Goal: Task Accomplishment & Management: Complete application form

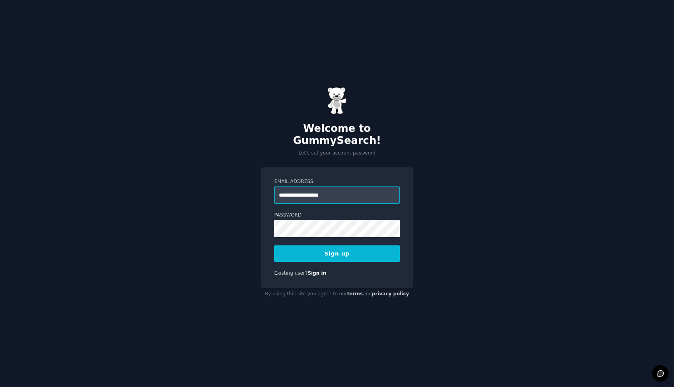
type input "**********"
click at [496, 179] on div "**********" at bounding box center [337, 193] width 674 height 387
click at [464, 179] on div "**********" at bounding box center [337, 193] width 674 height 387
click at [337, 197] on input "**********" at bounding box center [337, 194] width 126 height 17
click at [344, 248] on button "Sign up" at bounding box center [337, 253] width 126 height 16
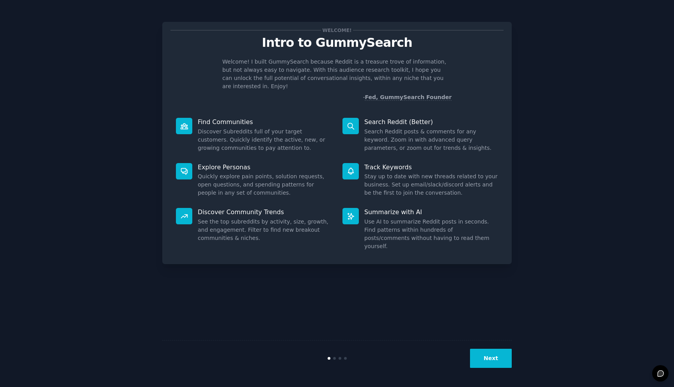
click at [488, 352] on button "Next" at bounding box center [491, 358] width 42 height 19
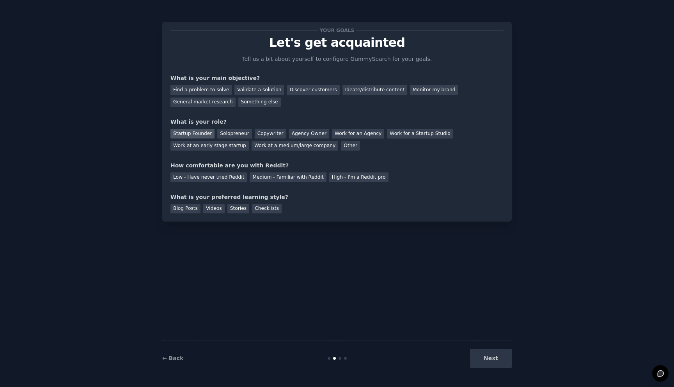
click at [203, 131] on div "Startup Founder" at bounding box center [192, 134] width 44 height 10
click at [248, 133] on div "Startup Founder Solopreneur Copywriter Agency Owner Work for an Agency Work for…" at bounding box center [336, 138] width 333 height 25
click at [322, 87] on div "Discover customers" at bounding box center [313, 90] width 53 height 10
click at [208, 177] on div "Low - Have never tried Reddit" at bounding box center [208, 177] width 76 height 10
click at [238, 207] on div "Stories" at bounding box center [238, 209] width 22 height 10
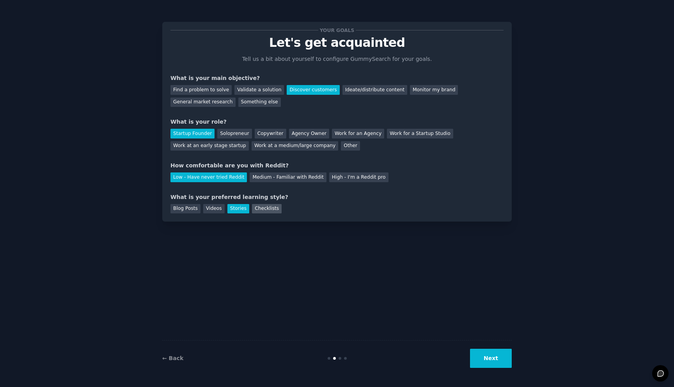
click at [256, 208] on div "Checklists" at bounding box center [267, 209] width 30 height 10
click at [234, 210] on div "Stories" at bounding box center [238, 209] width 22 height 10
click at [213, 212] on div "Videos" at bounding box center [213, 209] width 21 height 10
click at [490, 369] on div "← Back Next" at bounding box center [336, 358] width 349 height 36
click at [485, 355] on button "Next" at bounding box center [491, 358] width 42 height 19
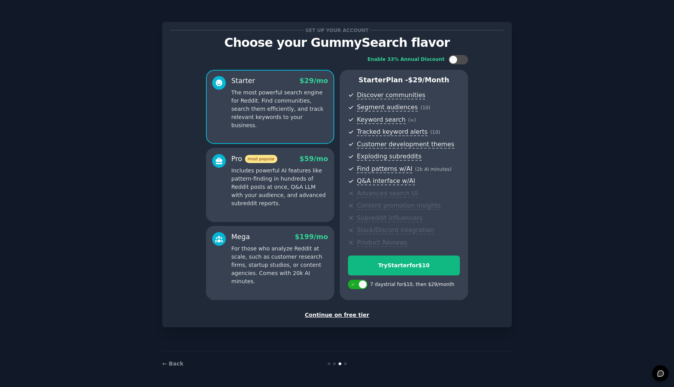
click at [510, 160] on div "Set up your account Choose your GummySearch flavor Enable 33% Annual Discount S…" at bounding box center [336, 174] width 349 height 305
click at [440, 104] on span "Segment audiences ( 10 )" at bounding box center [408, 108] width 103 height 10
click at [294, 182] on p "Includes powerful AI features like pattern-finding in hundreds of Reddit posts …" at bounding box center [279, 187] width 97 height 41
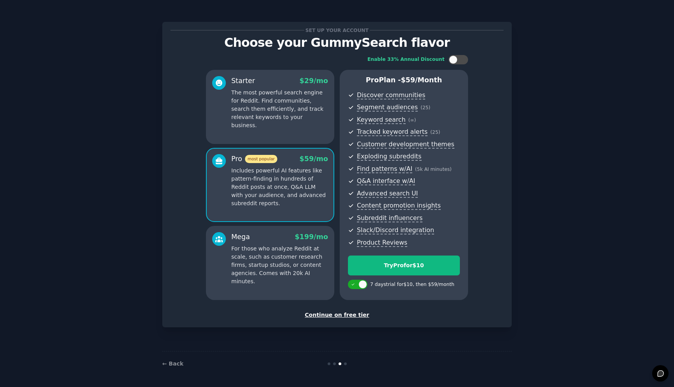
click at [296, 112] on p "The most powerful search engine for Reddit. Find communities, search them effic…" at bounding box center [279, 109] width 97 height 41
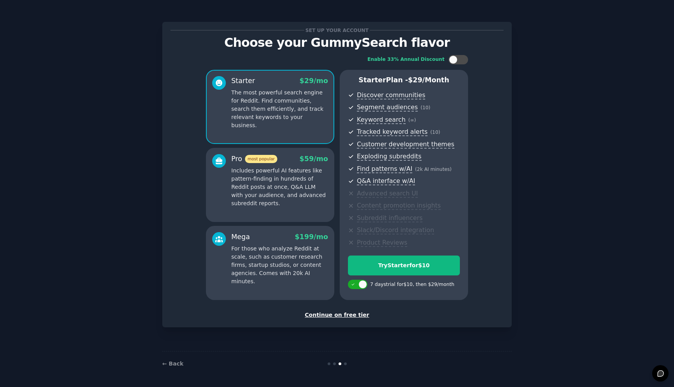
click at [295, 193] on p "Includes powerful AI features like pattern-finding in hundreds of Reddit posts …" at bounding box center [279, 187] width 97 height 41
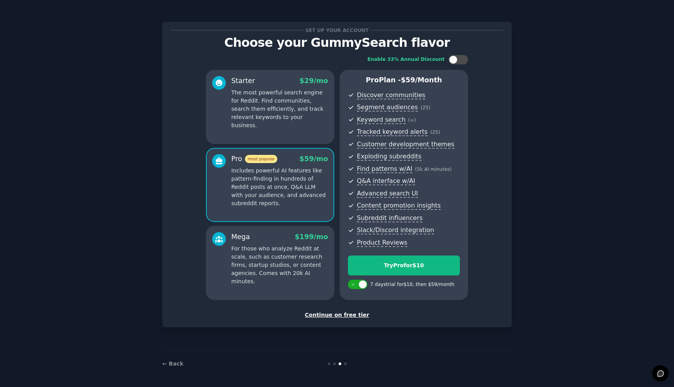
click at [286, 267] on p "For those who analyze Reddit at scale, such as customer research firms, startup…" at bounding box center [279, 265] width 97 height 41
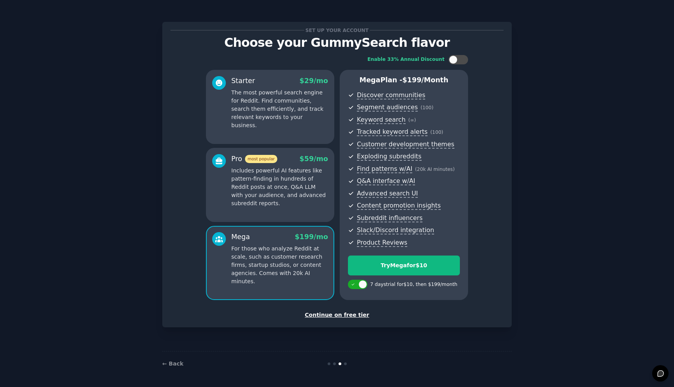
click at [275, 77] on div "Starter $ 29 /mo" at bounding box center [279, 81] width 97 height 10
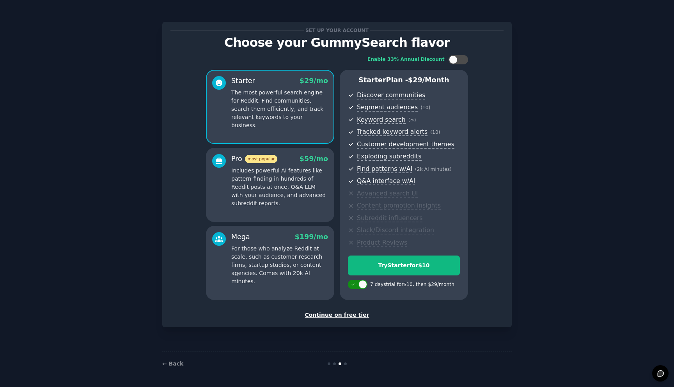
click at [355, 285] on icon at bounding box center [353, 284] width 4 height 4
click at [359, 285] on div at bounding box center [358, 284] width 20 height 9
click at [350, 285] on div at bounding box center [358, 284] width 20 height 9
click at [362, 285] on div at bounding box center [362, 284] width 4 height 4
click at [352, 284] on icon at bounding box center [353, 284] width 3 height 2
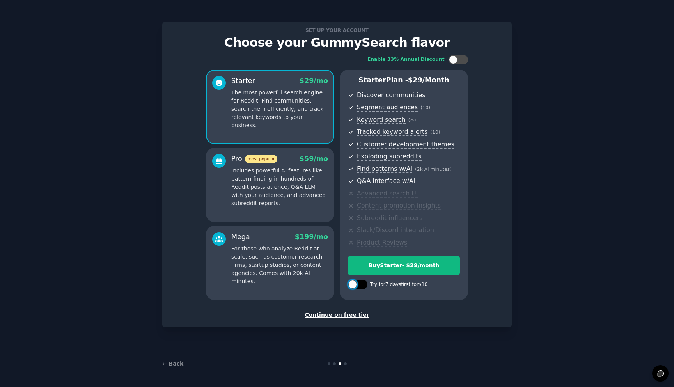
click at [364, 285] on div at bounding box center [358, 284] width 20 height 9
checkbox input "true"
click at [345, 315] on div "Continue on free tier" at bounding box center [336, 315] width 333 height 8
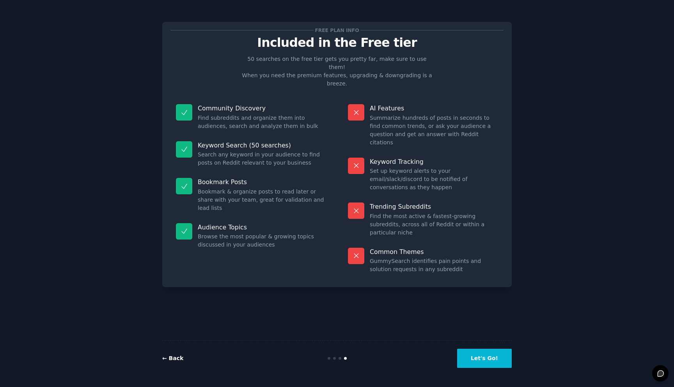
click at [175, 358] on link "← Back" at bounding box center [172, 358] width 21 height 6
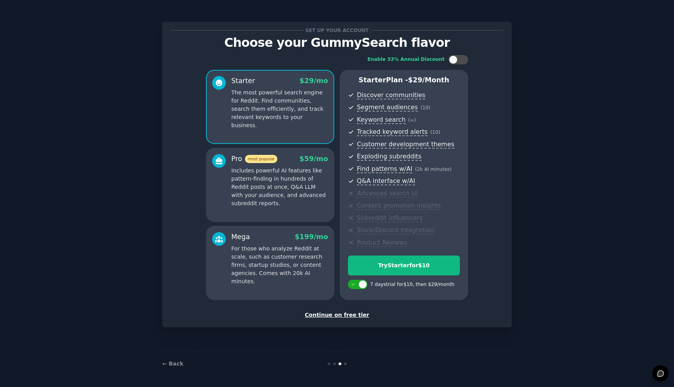
click at [330, 314] on div "Continue on free tier" at bounding box center [336, 315] width 333 height 8
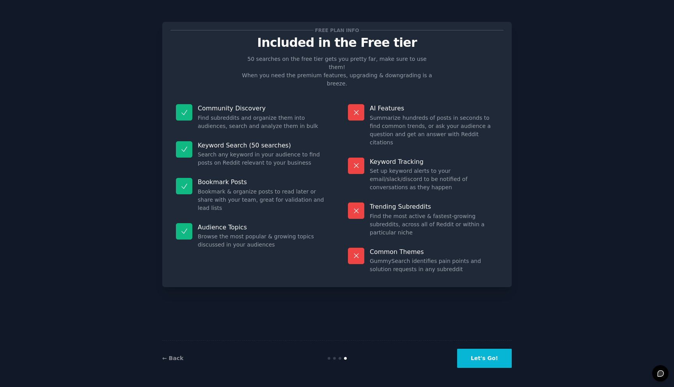
click at [479, 360] on button "Let's Go!" at bounding box center [484, 358] width 55 height 19
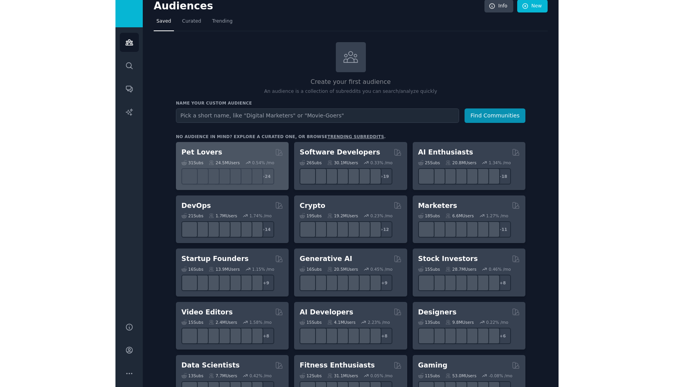
scroll to position [8, 0]
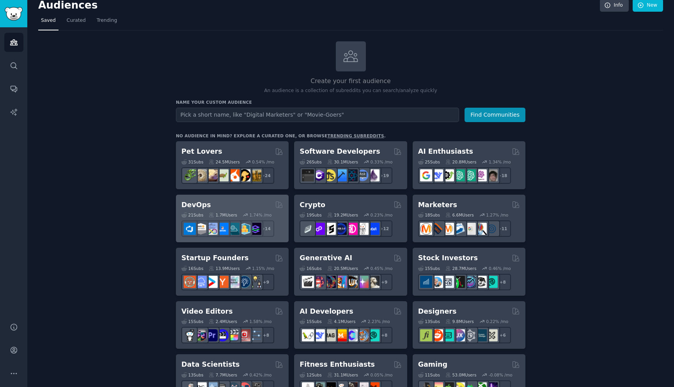
click at [235, 204] on div "DevOps" at bounding box center [232, 205] width 102 height 10
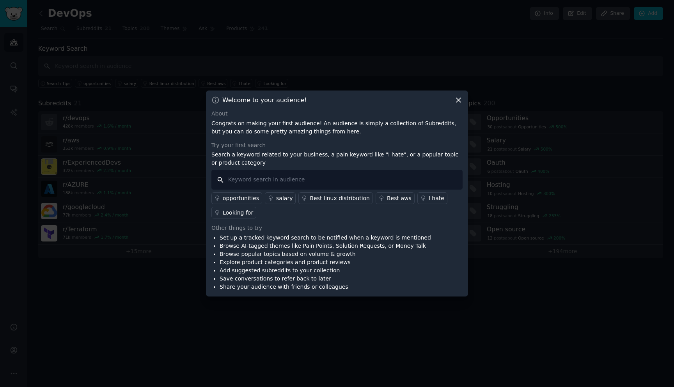
click at [247, 180] on input "text" at bounding box center [336, 180] width 251 height 20
type input "MTTR"
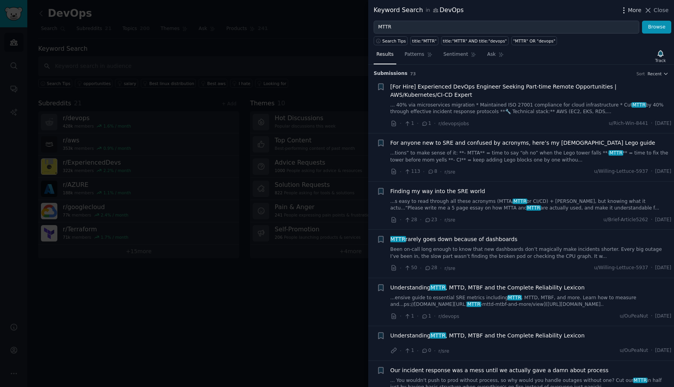
click at [631, 11] on span "More" at bounding box center [635, 10] width 14 height 8
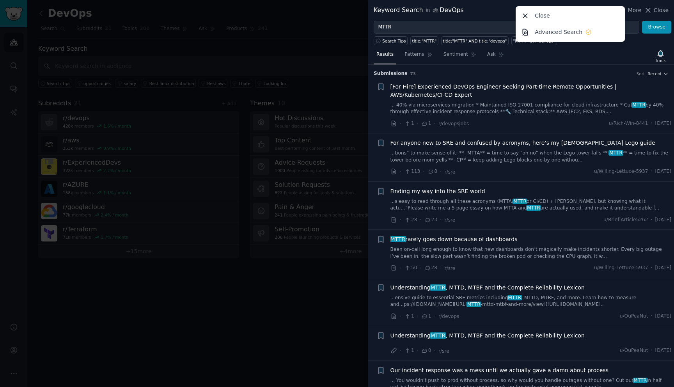
click at [502, 11] on div "Keyword Search in DevOps More Close Advanced Search Close" at bounding box center [521, 10] width 295 height 10
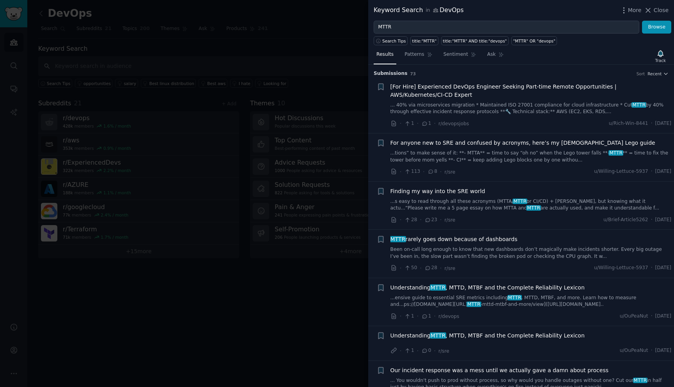
click at [472, 257] on link "Been on-call long enough to know that new dashboards don’t magically make incid…" at bounding box center [530, 253] width 281 height 14
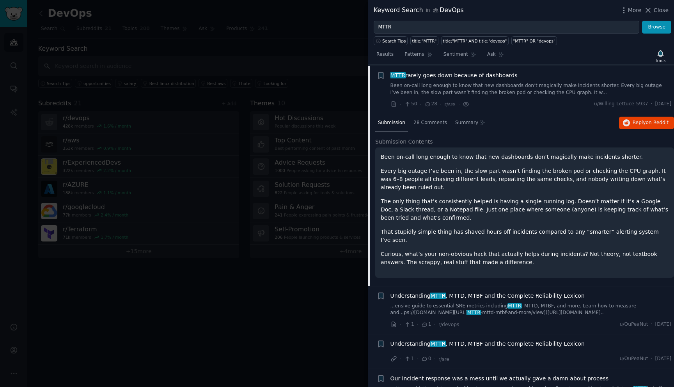
scroll to position [165, 0]
click at [651, 8] on icon at bounding box center [648, 10] width 8 height 8
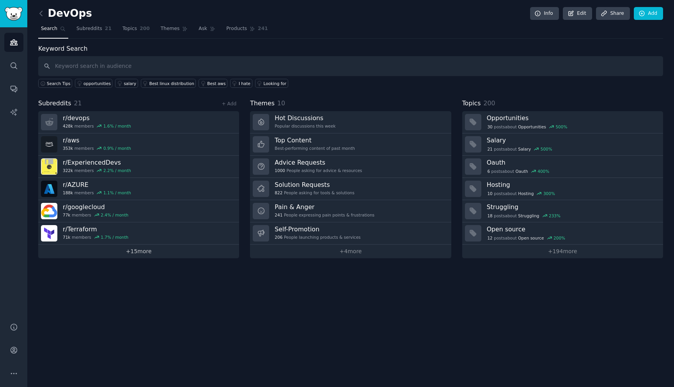
click at [159, 254] on link "+ 15 more" at bounding box center [138, 252] width 201 height 14
click at [146, 253] on link "+ 15 more" at bounding box center [138, 252] width 201 height 14
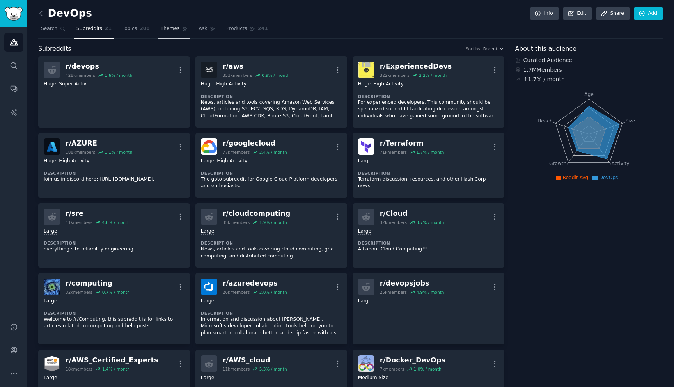
click at [165, 27] on span "Themes" at bounding box center [170, 28] width 19 height 7
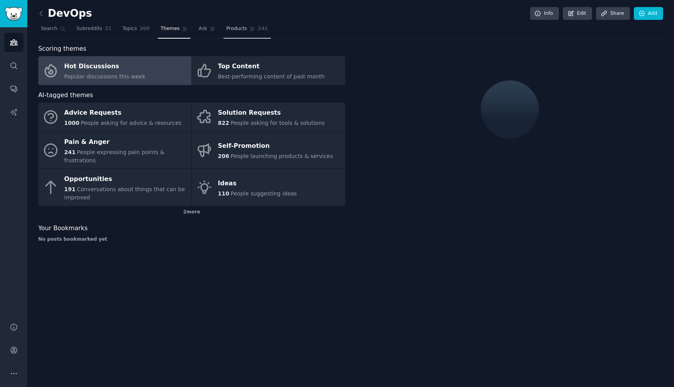
click at [235, 27] on span "Products" at bounding box center [236, 28] width 21 height 7
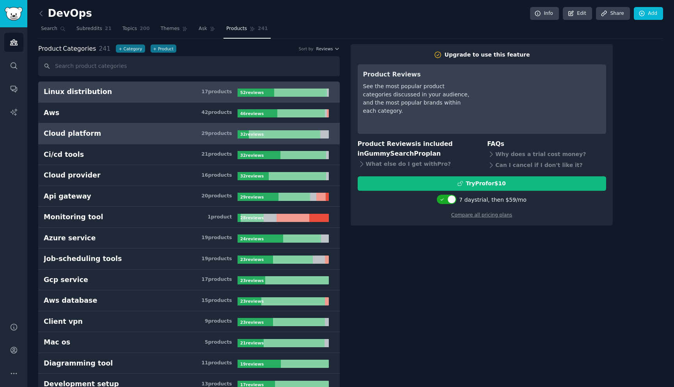
click at [122, 129] on h3 "Cloud platform 29 product s" at bounding box center [141, 134] width 194 height 10
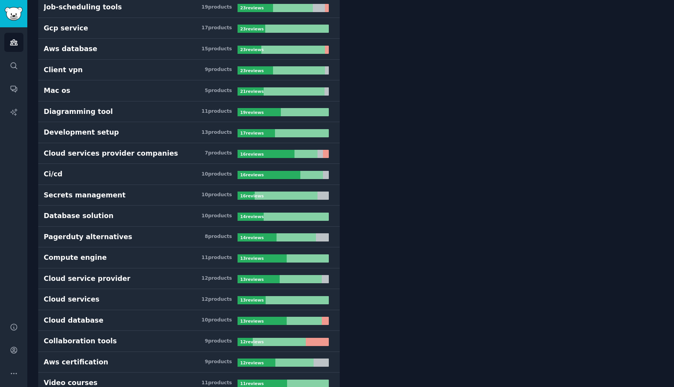
scroll to position [394, 0]
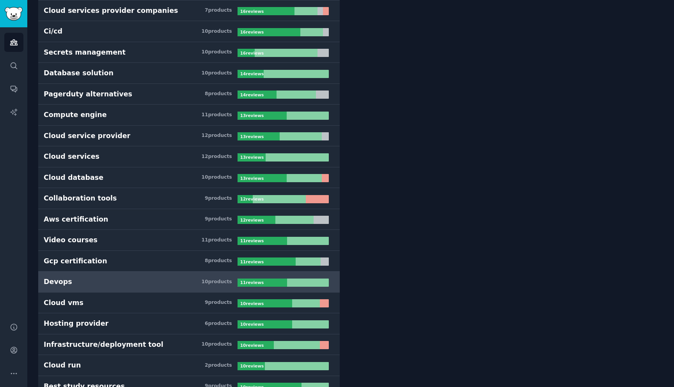
click at [99, 283] on h3 "Devops 10 product s" at bounding box center [141, 282] width 194 height 10
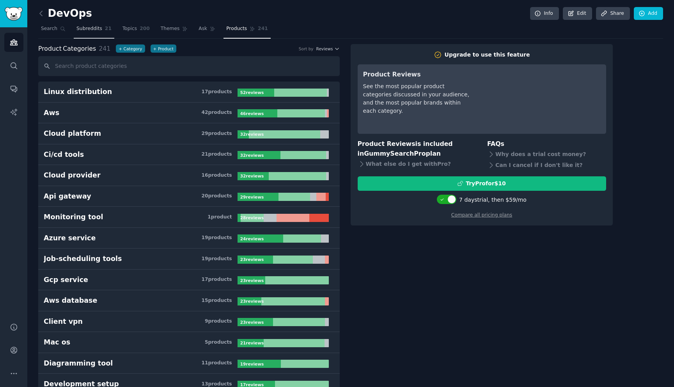
click at [90, 34] on link "Subreddits 21" at bounding box center [94, 31] width 41 height 16
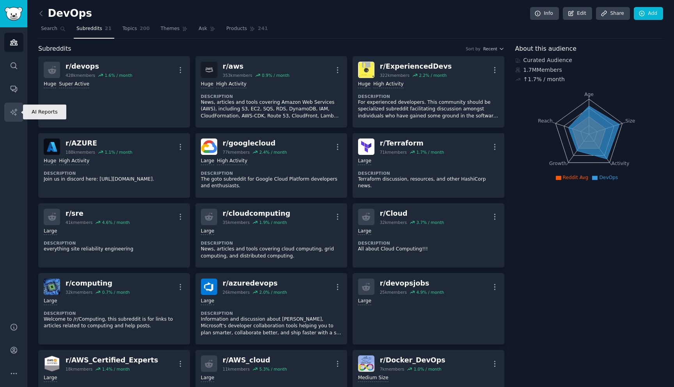
click at [19, 114] on link "AI Reports" at bounding box center [13, 112] width 19 height 19
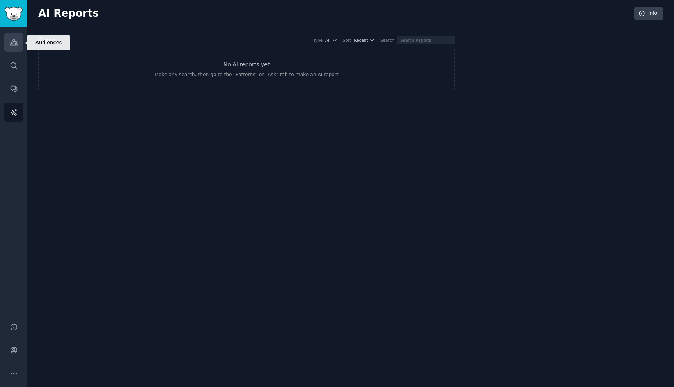
click at [17, 44] on icon "Sidebar" at bounding box center [13, 42] width 7 height 5
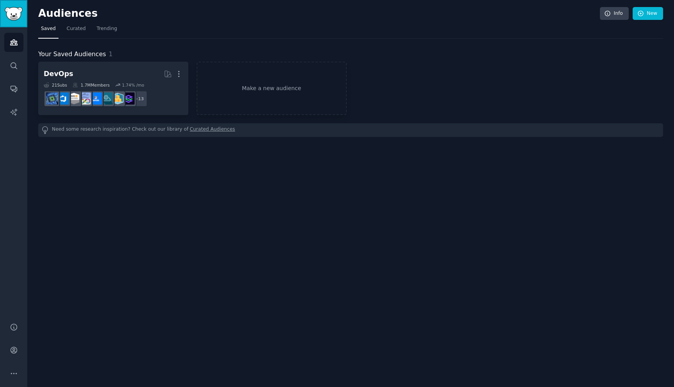
click at [17, 14] on img "Sidebar" at bounding box center [14, 14] width 18 height 14
click at [16, 27] on div "Audiences Search Conversations AI Reports" at bounding box center [13, 170] width 27 height 286
click at [644, 10] on icon at bounding box center [640, 13] width 7 height 7
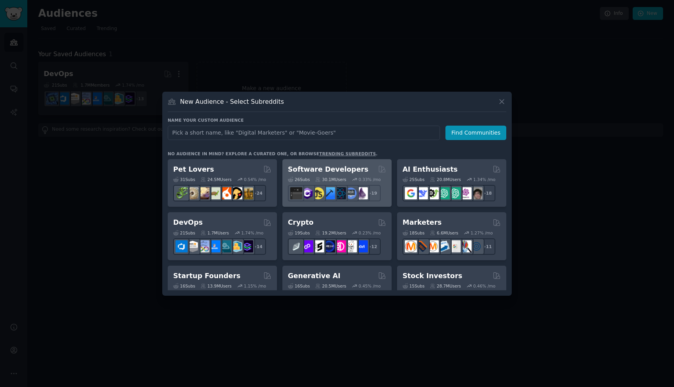
click at [355, 170] on div "Software Developers" at bounding box center [337, 170] width 98 height 10
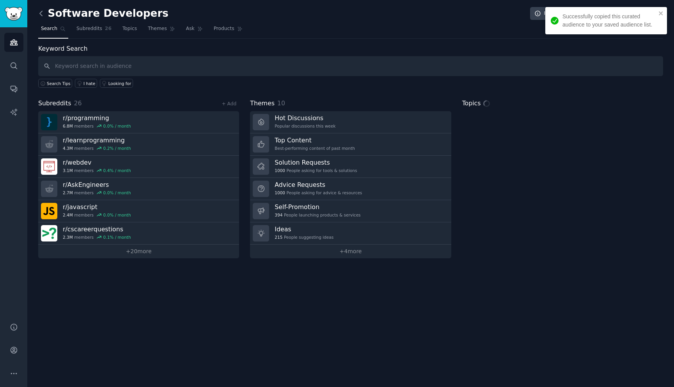
click at [40, 14] on icon at bounding box center [41, 13] width 8 height 8
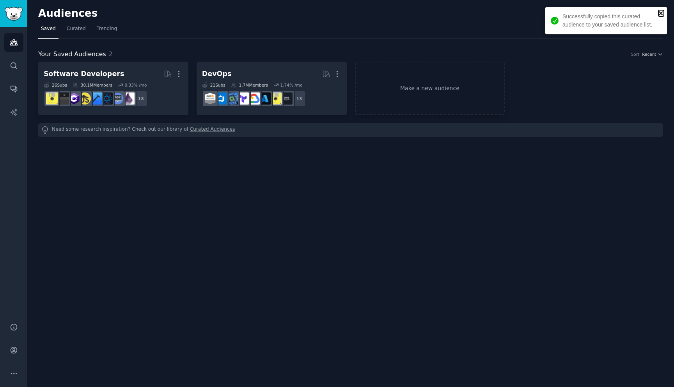
click at [661, 14] on icon "close" at bounding box center [661, 13] width 4 height 4
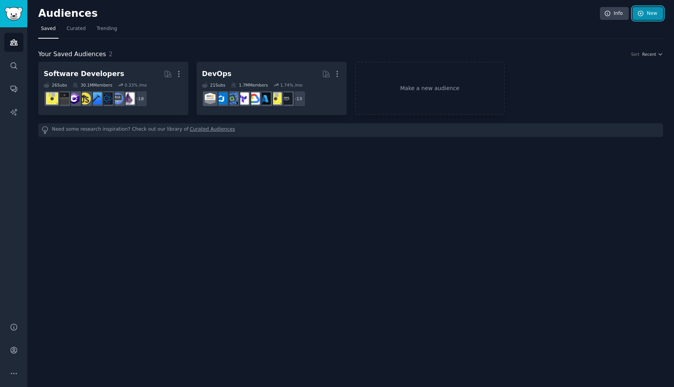
click at [642, 17] on link "New" at bounding box center [648, 13] width 30 height 13
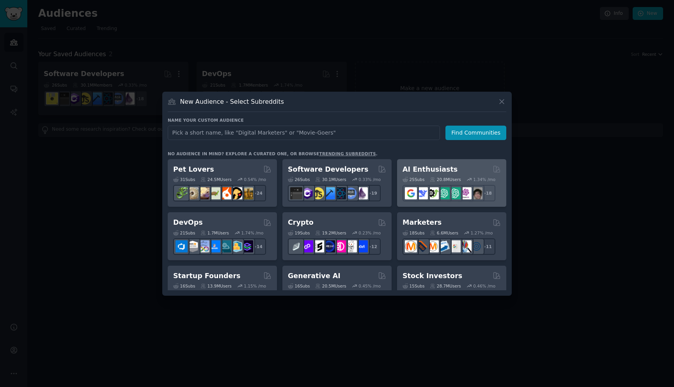
click at [473, 171] on div "AI Enthusiasts" at bounding box center [451, 170] width 98 height 10
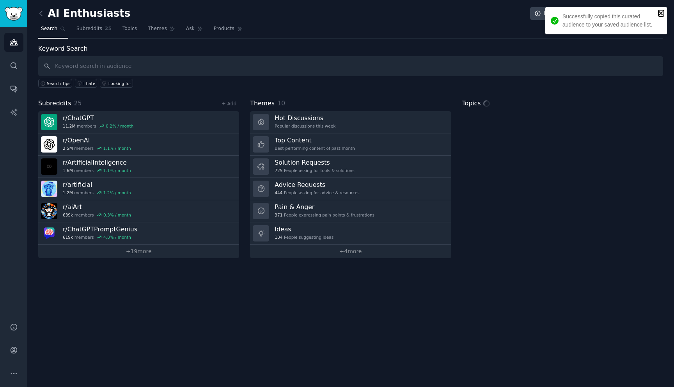
click at [661, 10] on icon "close" at bounding box center [660, 13] width 5 height 6
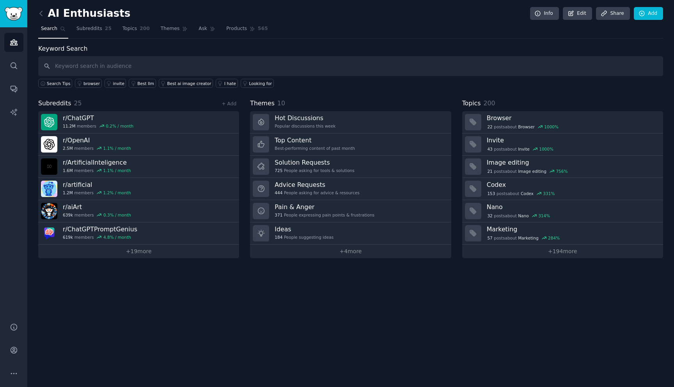
click at [44, 8] on link at bounding box center [43, 13] width 10 height 12
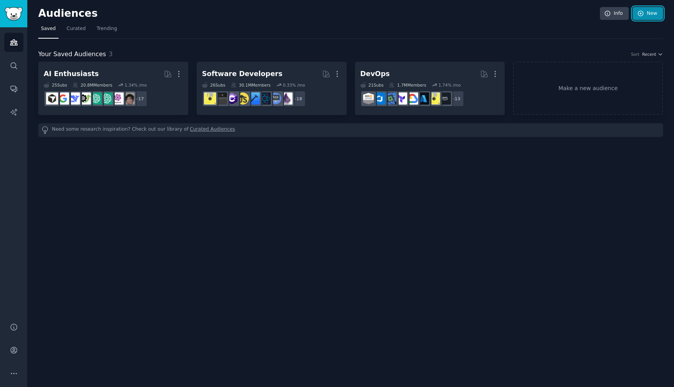
click at [661, 14] on link "New" at bounding box center [648, 13] width 30 height 13
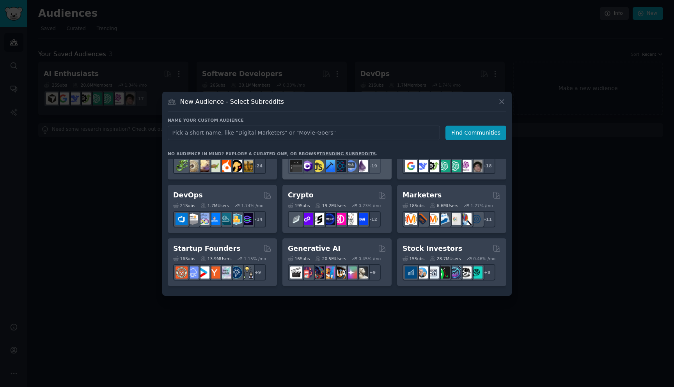
scroll to position [40, 0]
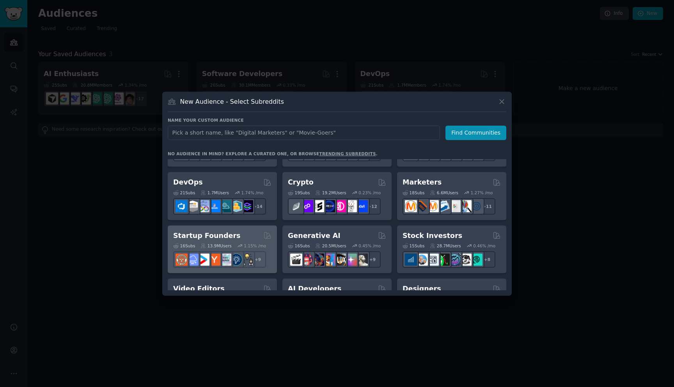
click at [233, 244] on div "16 Sub s 13.9M Users 1.15 % /mo" at bounding box center [222, 245] width 98 height 5
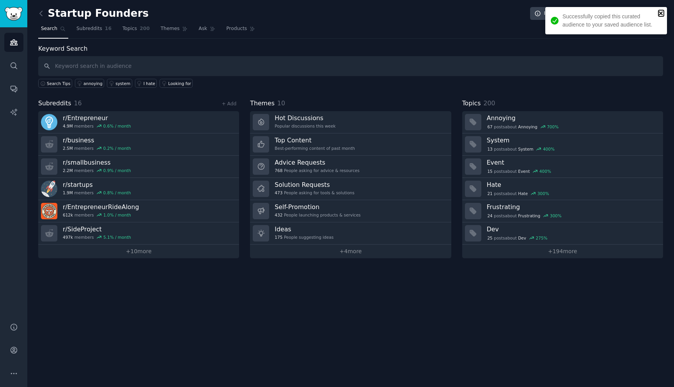
click at [661, 14] on icon "close" at bounding box center [661, 13] width 4 height 4
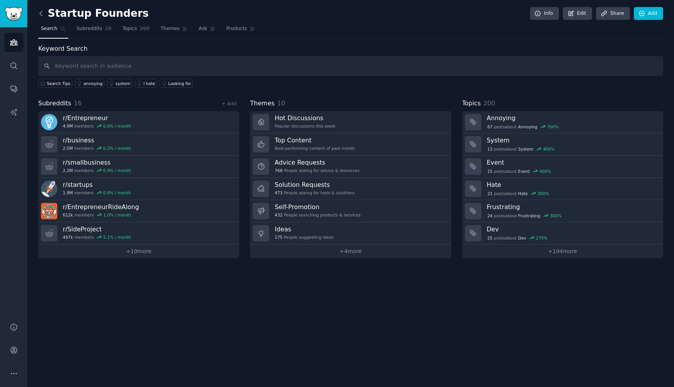
click at [41, 16] on icon at bounding box center [41, 13] width 8 height 8
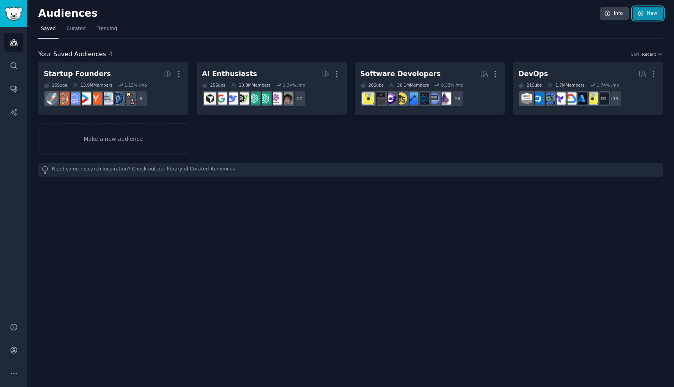
click at [653, 10] on link "New" at bounding box center [648, 13] width 30 height 13
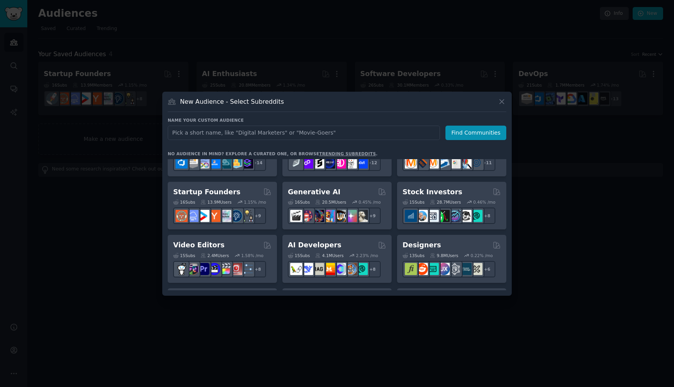
scroll to position [85, 0]
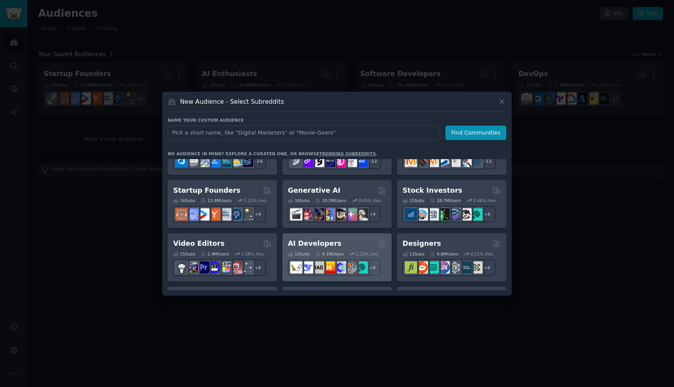
click at [339, 246] on div "AI Developers" at bounding box center [337, 244] width 98 height 10
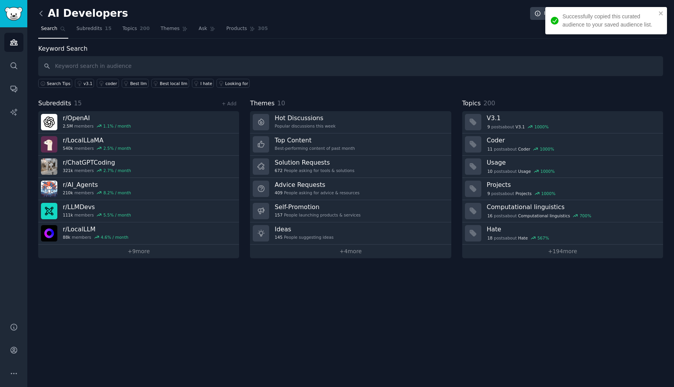
click at [43, 13] on icon at bounding box center [41, 13] width 8 height 8
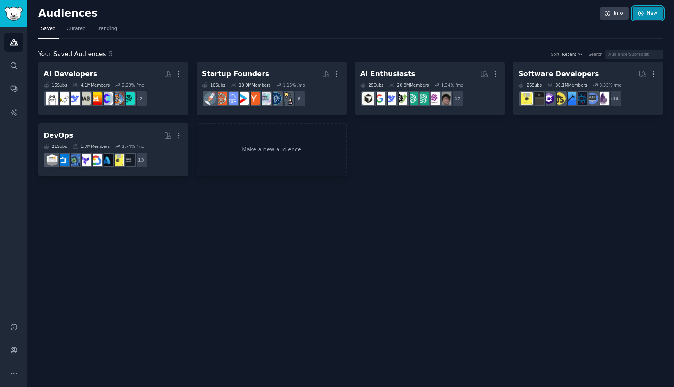
click at [645, 17] on link "New" at bounding box center [648, 13] width 30 height 13
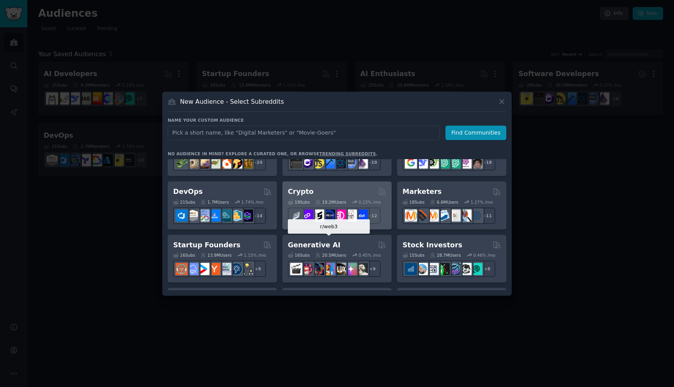
scroll to position [39, 0]
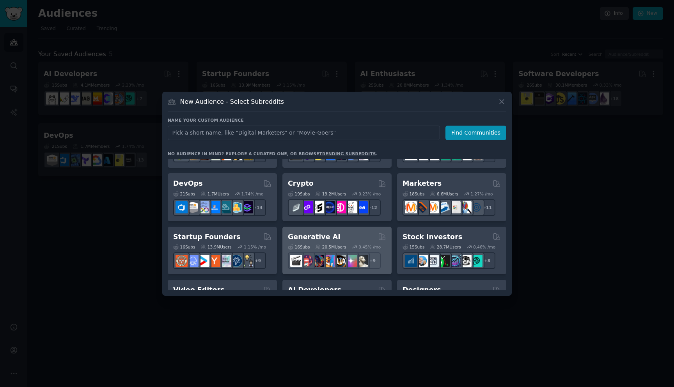
click at [337, 239] on div "Generative AI" at bounding box center [337, 237] width 98 height 10
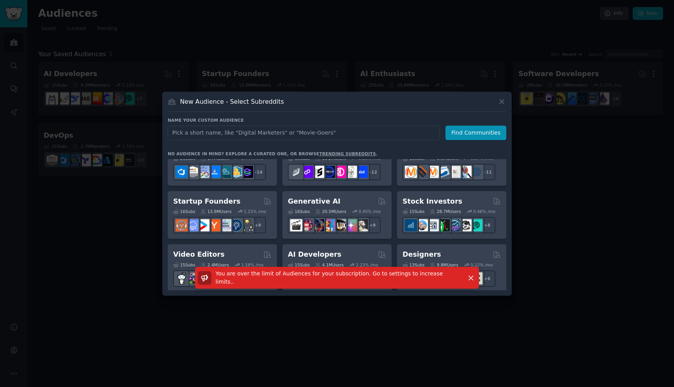
scroll to position [74, 0]
click at [499, 102] on icon at bounding box center [502, 102] width 8 height 8
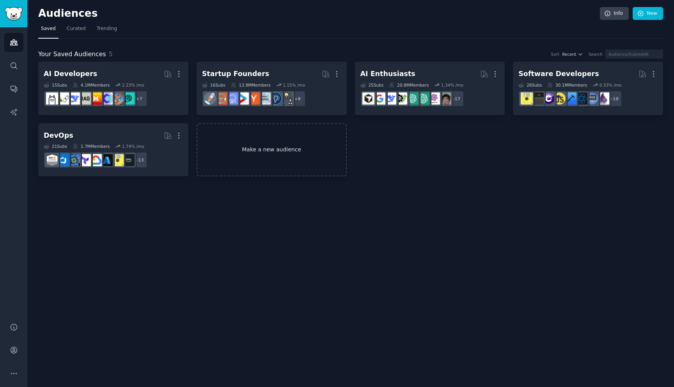
click at [269, 151] on link "Make a new audience" at bounding box center [272, 149] width 150 height 53
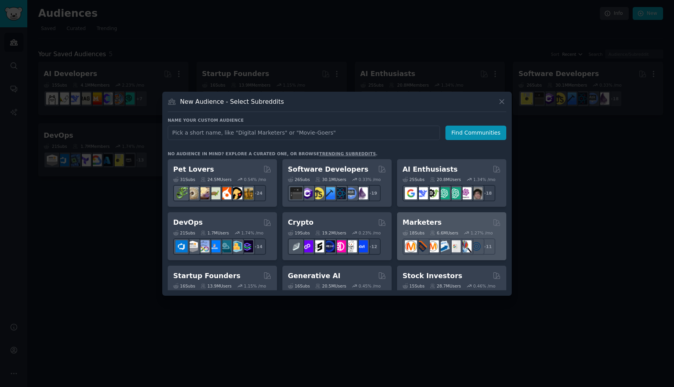
click at [429, 225] on h2 "Marketers" at bounding box center [421, 223] width 39 height 10
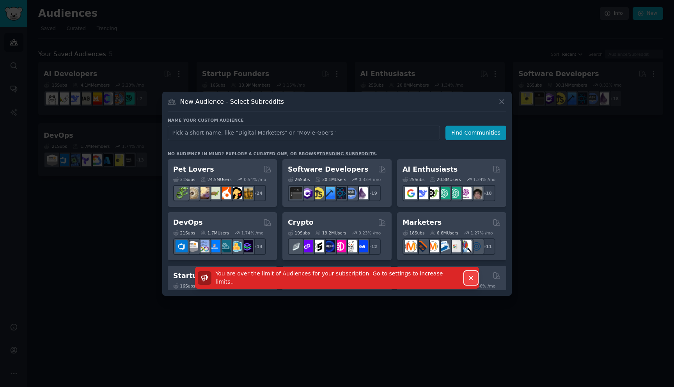
click at [472, 278] on icon "button" at bounding box center [471, 278] width 4 height 4
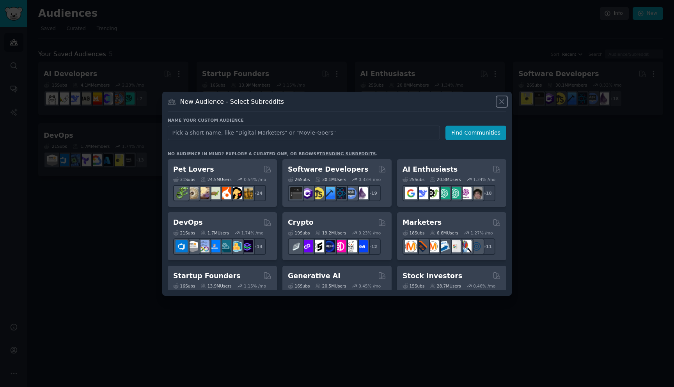
click at [498, 103] on icon at bounding box center [502, 102] width 8 height 8
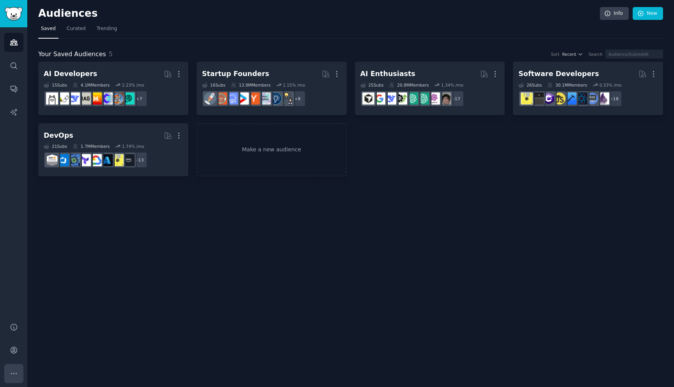
click at [14, 374] on icon "Sidebar" at bounding box center [14, 373] width 8 height 8
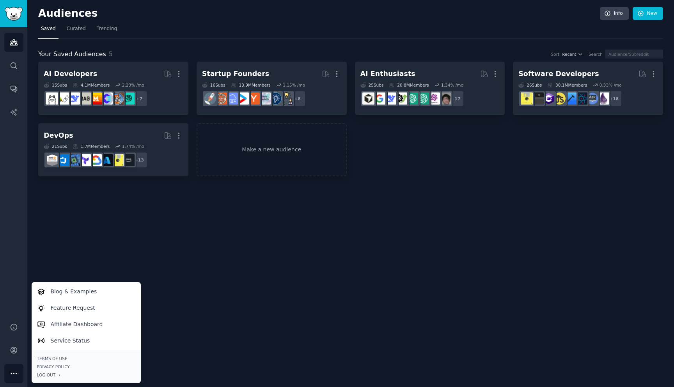
click at [104, 260] on div "Audiences Info New Saved Curated Trending Your Saved Audiences 5 Sort Recent Se…" at bounding box center [350, 193] width 647 height 387
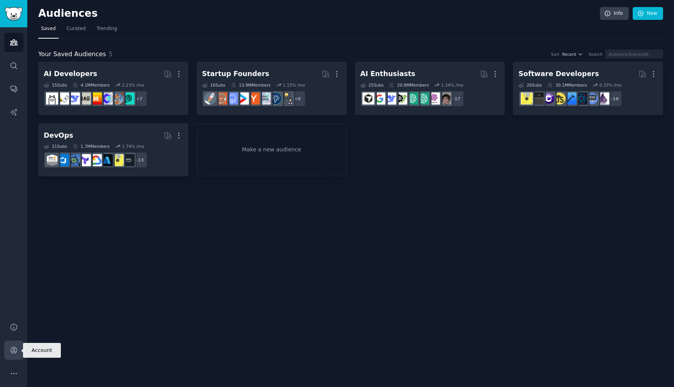
click at [12, 347] on icon "Sidebar" at bounding box center [14, 350] width 6 height 6
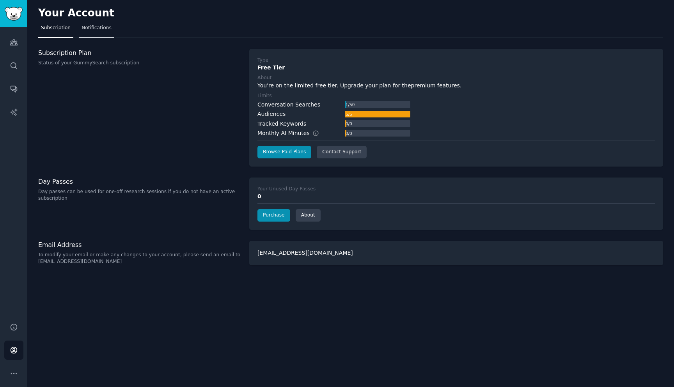
click at [87, 32] on link "Notifications" at bounding box center [96, 30] width 35 height 16
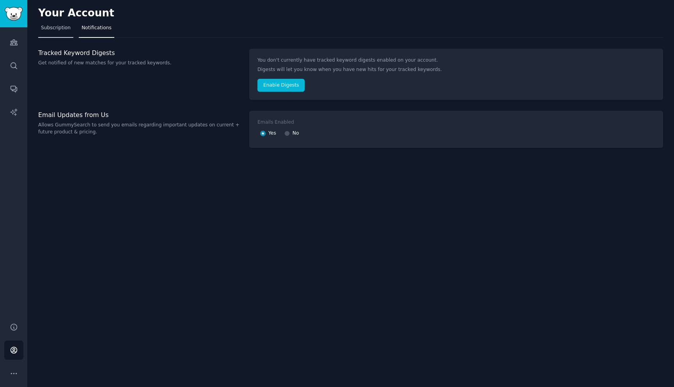
click at [52, 31] on link "Subscription" at bounding box center [55, 30] width 35 height 16
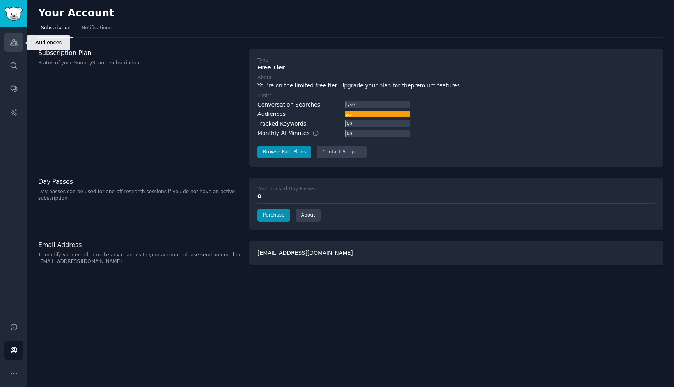
click at [16, 44] on icon "Sidebar" at bounding box center [14, 42] width 8 height 8
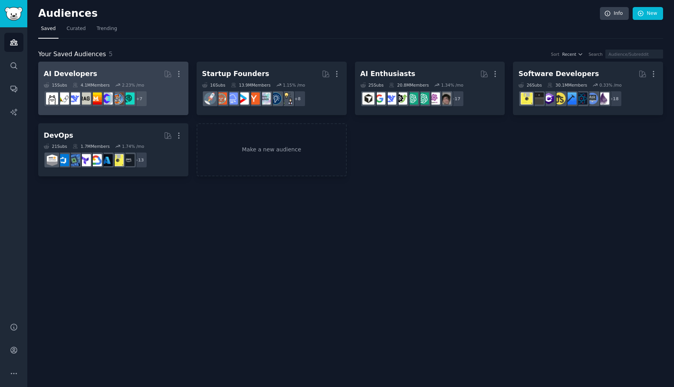
click at [157, 80] on h2 "AI Developers Curated by GummySearch More" at bounding box center [113, 74] width 139 height 14
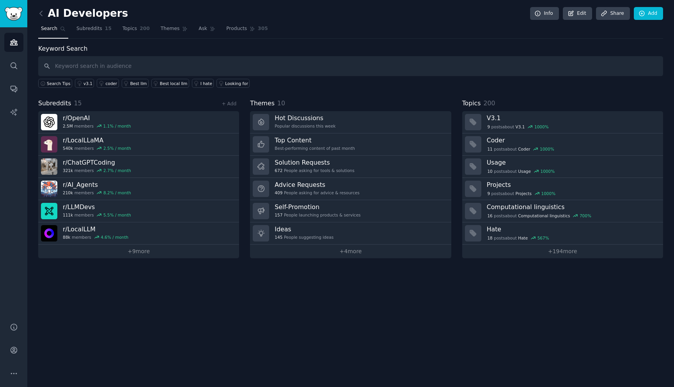
click at [190, 319] on div "AI Developers Info Edit Share Add Search Subreddits 15 Topics 200 Themes Ask Pr…" at bounding box center [350, 193] width 647 height 387
